Goal: Transaction & Acquisition: Purchase product/service

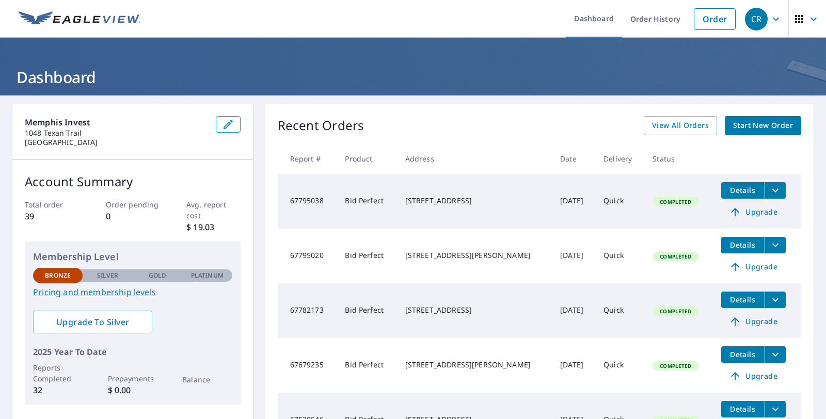
click at [767, 124] on span "Start New Order" at bounding box center [763, 125] width 60 height 13
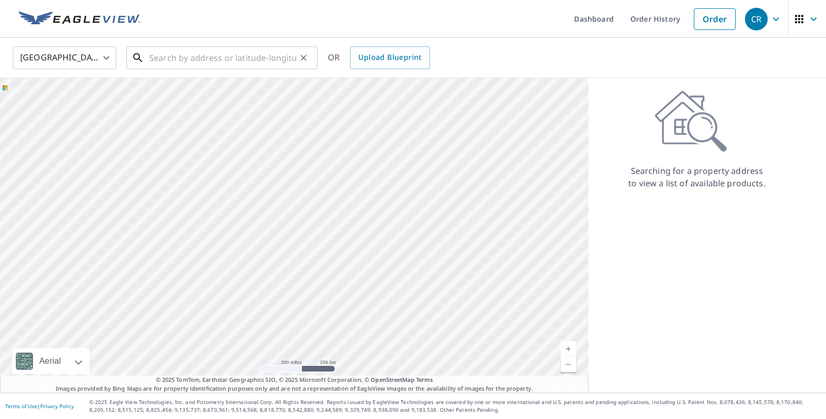
click at [256, 62] on input "text" at bounding box center [222, 57] width 147 height 29
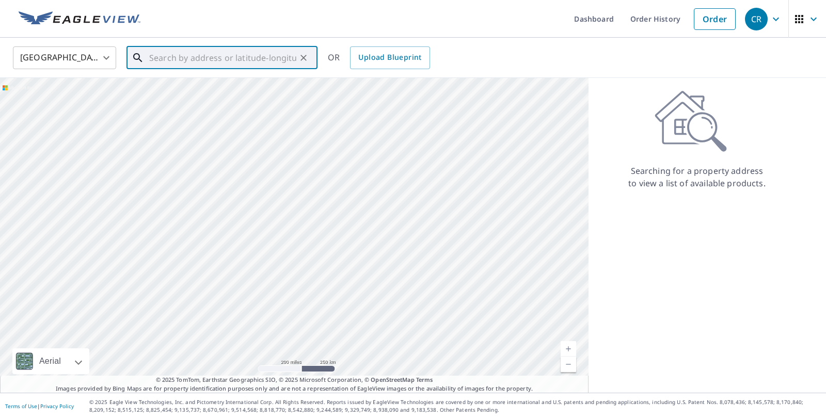
paste input "[STREET_ADDRESS][PERSON_NAME]"
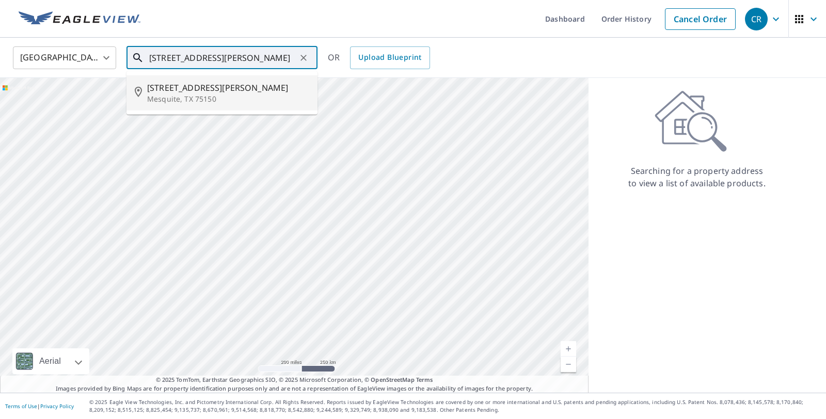
click at [240, 91] on span "[STREET_ADDRESS][PERSON_NAME]" at bounding box center [228, 88] width 162 height 12
type input "[STREET_ADDRESS][PERSON_NAME]"
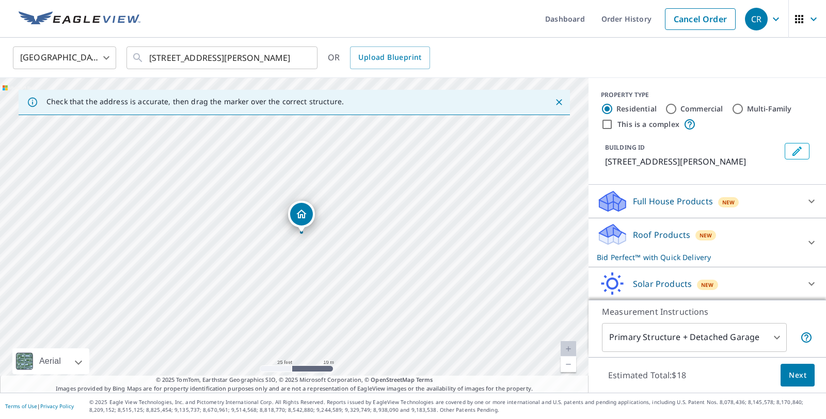
scroll to position [35, 0]
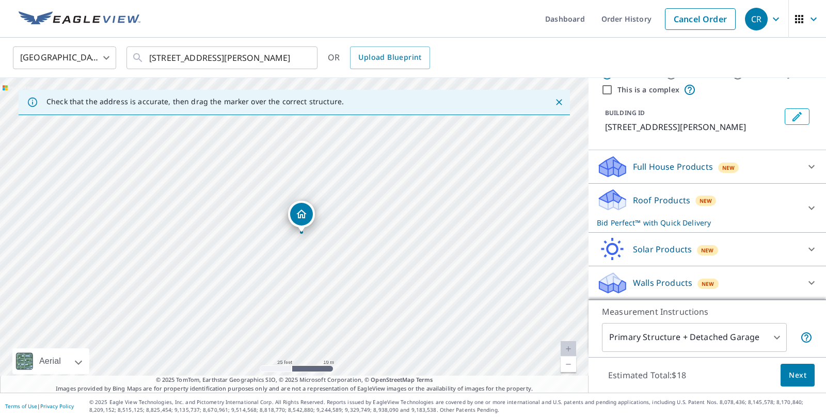
click at [761, 206] on div "Roof Products New Bid Perfect™ with Quick Delivery" at bounding box center [698, 208] width 202 height 40
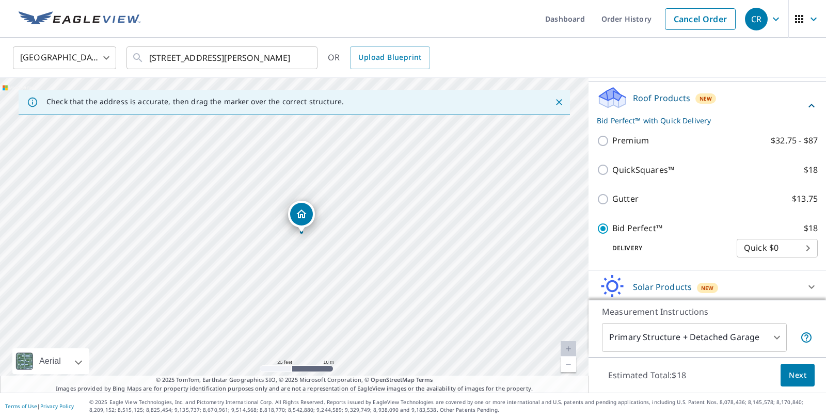
scroll to position [139, 0]
click at [793, 379] on span "Next" at bounding box center [797, 375] width 18 height 13
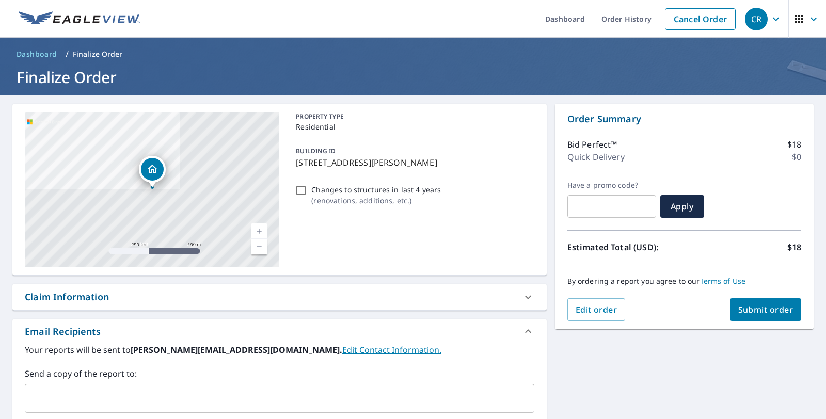
click at [769, 314] on span "Submit order" at bounding box center [765, 309] width 55 height 11
